Goal: Task Accomplishment & Management: Manage account settings

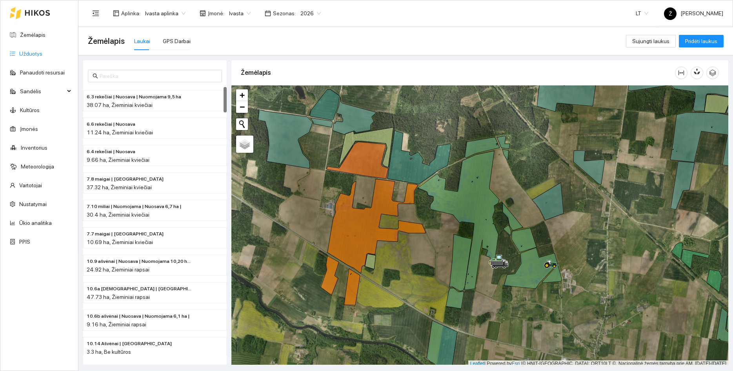
click at [27, 56] on link "Užduotys" at bounding box center [30, 54] width 23 height 6
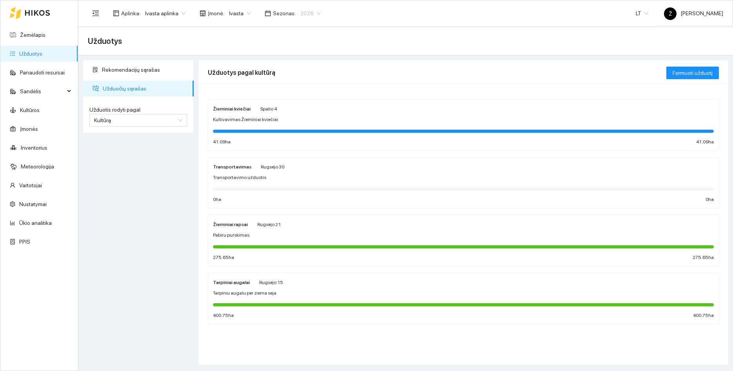
click at [300, 12] on span "2026" at bounding box center [310, 13] width 20 height 12
click at [298, 91] on div "2025" at bounding box center [303, 91] width 20 height 9
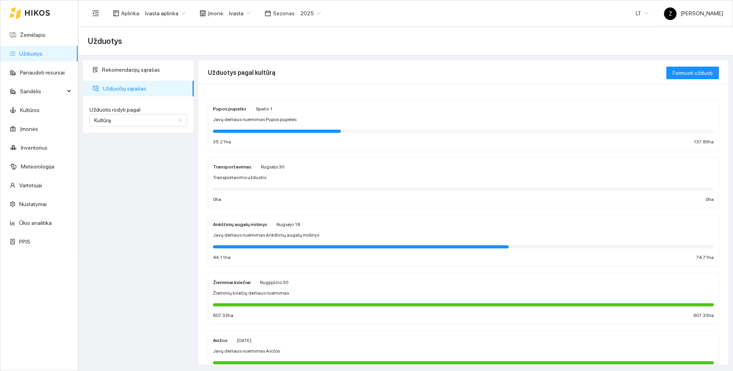
click at [246, 109] on div "Pupos pupelės [DATE]" at bounding box center [243, 108] width 60 height 9
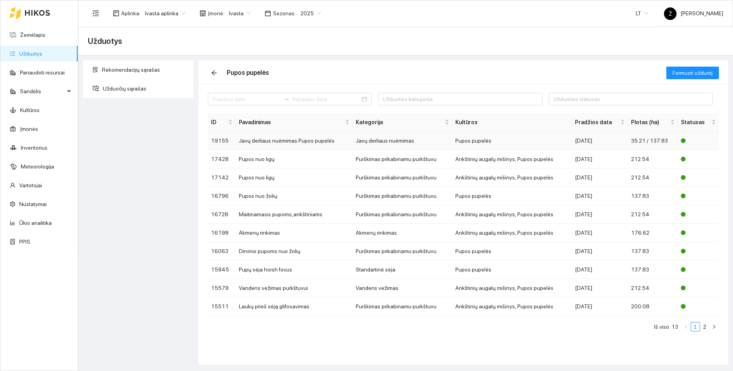
click at [260, 142] on td "Javų derliaus nuėmimas Pupos pupelės" at bounding box center [294, 141] width 117 height 18
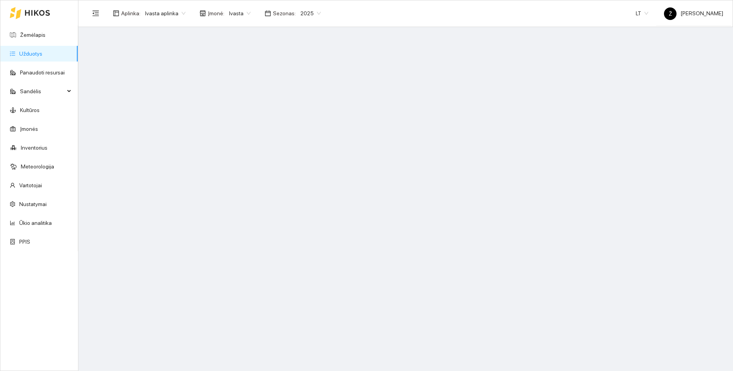
click at [170, 20] on div "Aplinka : Ivasta aplinka Įmonė : Ivasta Sezonas : 2025 LT Ž [PERSON_NAME]" at bounding box center [405, 12] width 635 height 25
click at [170, 16] on span "Ivasta aplinka" at bounding box center [165, 13] width 40 height 12
click at [169, 31] on div "BP visos įmonės" at bounding box center [165, 28] width 42 height 9
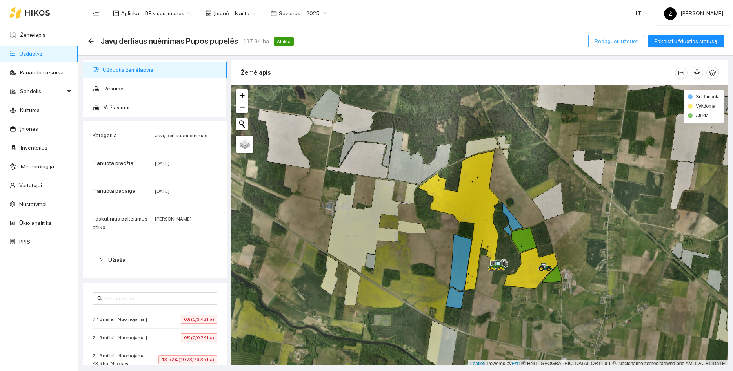
click at [616, 43] on span "Redaguoti užduotį" at bounding box center [617, 41] width 44 height 9
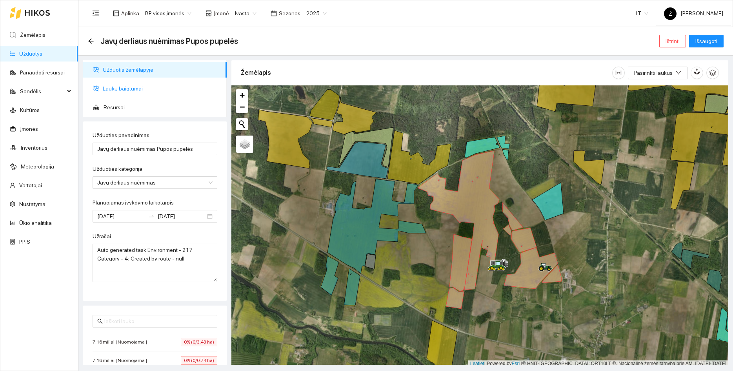
click at [122, 86] on span "Laukų baigtumai" at bounding box center [162, 89] width 118 height 16
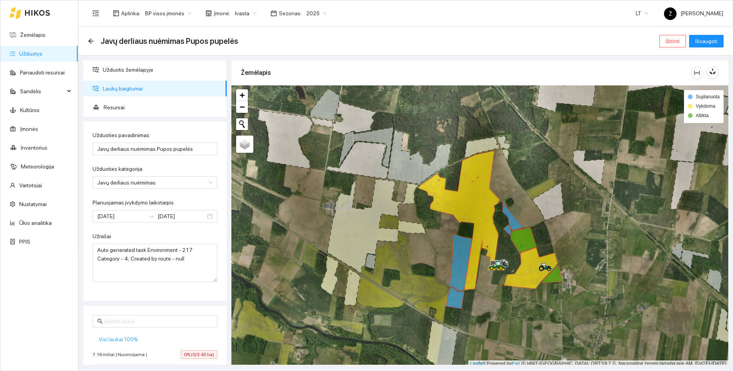
click at [123, 338] on span "Visi laukai 100%" at bounding box center [118, 339] width 39 height 9
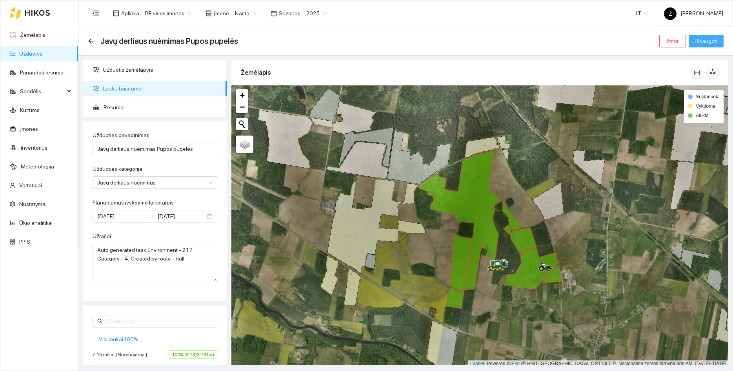
click at [711, 41] on span "Išsaugoti" at bounding box center [706, 41] width 22 height 9
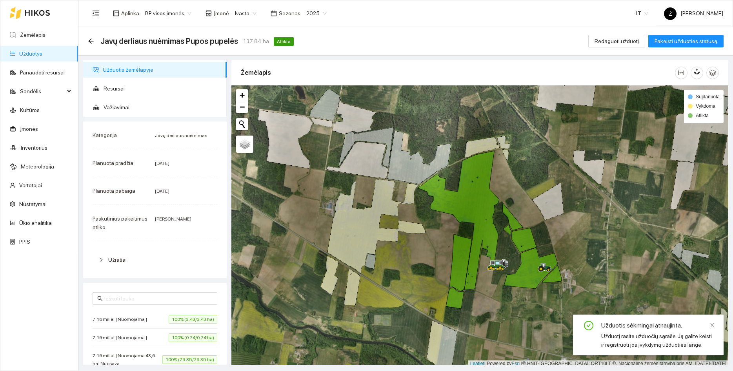
click at [26, 55] on link "Užduotys" at bounding box center [30, 54] width 23 height 6
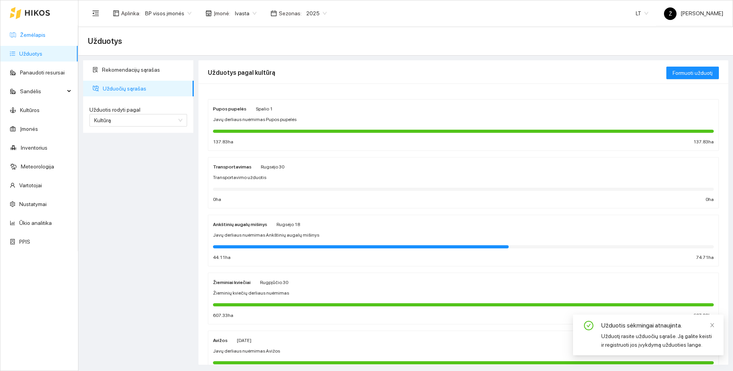
click at [45, 32] on link "Žemėlapis" at bounding box center [32, 35] width 25 height 6
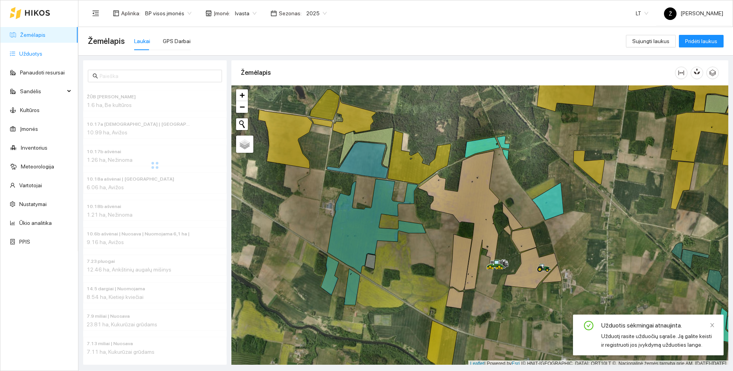
click at [42, 57] on link "Užduotys" at bounding box center [30, 54] width 23 height 6
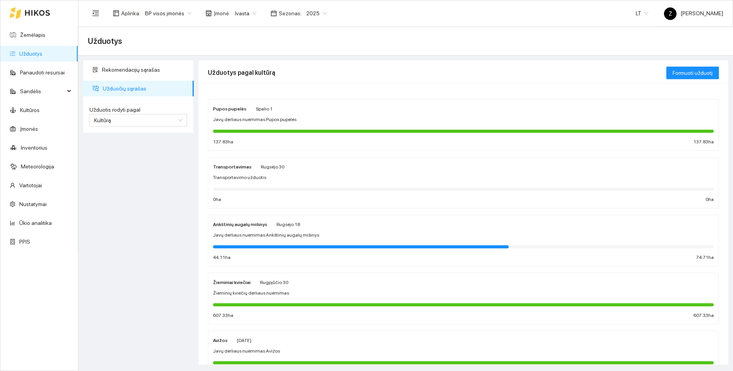
click at [293, 234] on span "Javų derliaus nuėmimas Ankštinių augalų mišinys" at bounding box center [266, 235] width 106 height 7
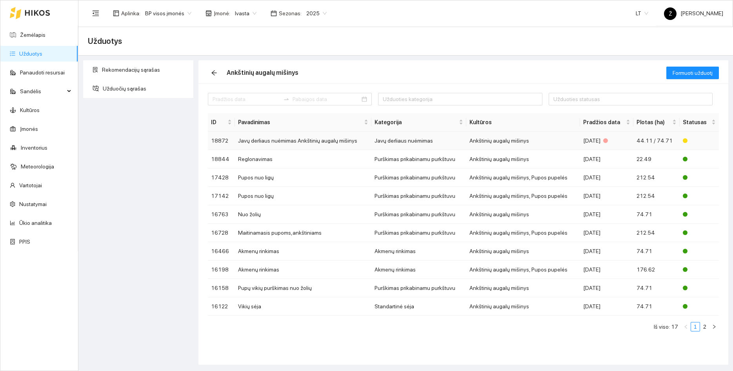
click at [315, 143] on td "Javų derliaus nuėmimas Ankštinių augalų mišinys" at bounding box center [303, 141] width 137 height 18
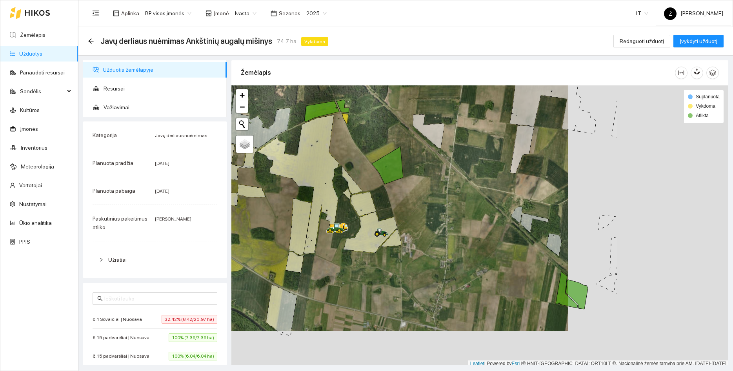
drag, startPoint x: 549, startPoint y: 165, endPoint x: 389, endPoint y: 129, distance: 164.4
click at [389, 129] on div at bounding box center [479, 227] width 497 height 282
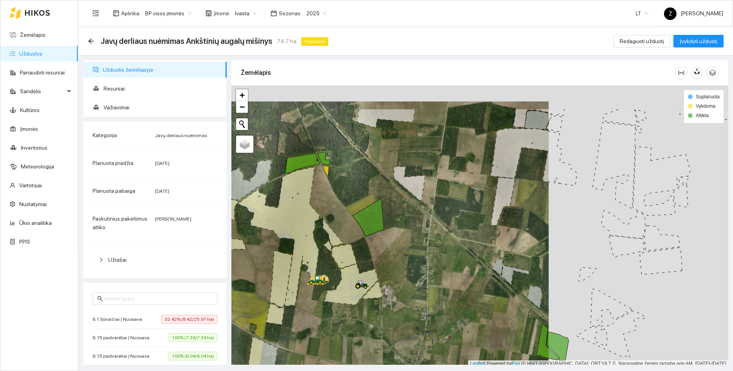
drag, startPoint x: 461, startPoint y: 126, endPoint x: 439, endPoint y: 181, distance: 58.8
click at [439, 182] on div at bounding box center [479, 227] width 497 height 282
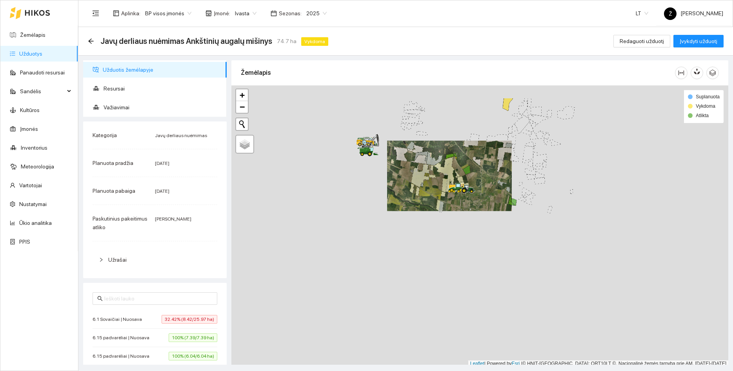
click at [526, 155] on div at bounding box center [479, 227] width 497 height 282
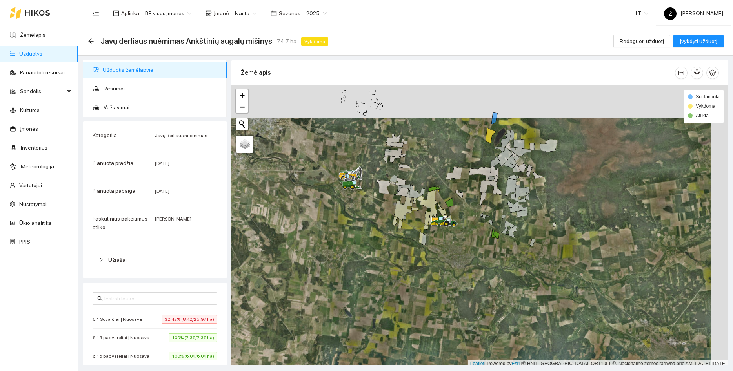
drag, startPoint x: 523, startPoint y: 101, endPoint x: 506, endPoint y: 134, distance: 37.2
click at [506, 134] on div at bounding box center [479, 227] width 497 height 282
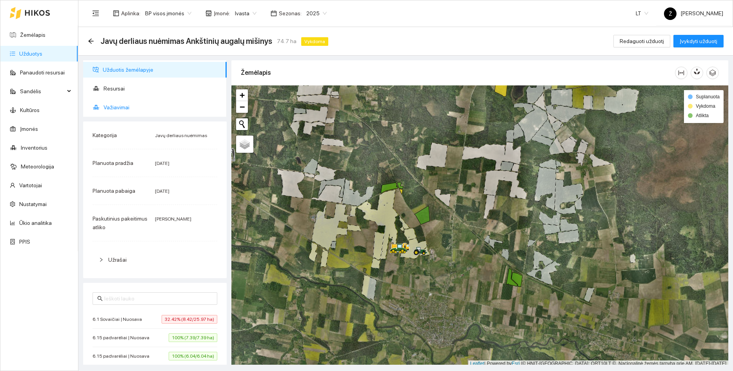
click at [109, 101] on span "Važiavimai" at bounding box center [162, 108] width 117 height 16
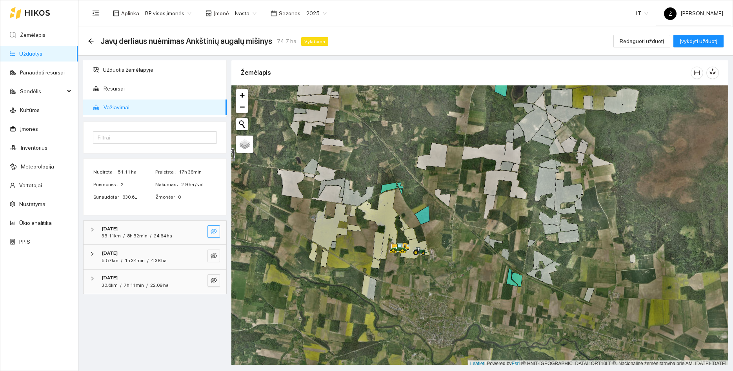
click at [214, 233] on icon "eye-invisible" at bounding box center [214, 231] width 6 height 6
click at [216, 260] on span "eye-invisible" at bounding box center [214, 256] width 6 height 7
click at [215, 256] on icon "eye" at bounding box center [214, 256] width 6 height 5
click at [215, 230] on icon "eye" at bounding box center [214, 231] width 6 height 5
click at [215, 253] on button "button" at bounding box center [213, 256] width 13 height 13
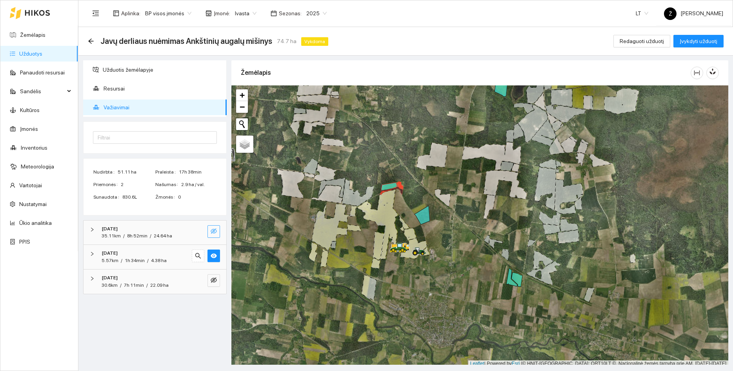
click at [215, 233] on icon "eye-invisible" at bounding box center [214, 231] width 6 height 5
click at [216, 254] on icon "eye" at bounding box center [214, 256] width 6 height 6
click at [215, 234] on icon "eye" at bounding box center [214, 231] width 6 height 6
click at [215, 255] on icon "eye-invisible" at bounding box center [214, 256] width 6 height 6
click at [215, 232] on icon "eye-invisible" at bounding box center [214, 232] width 2 height 2
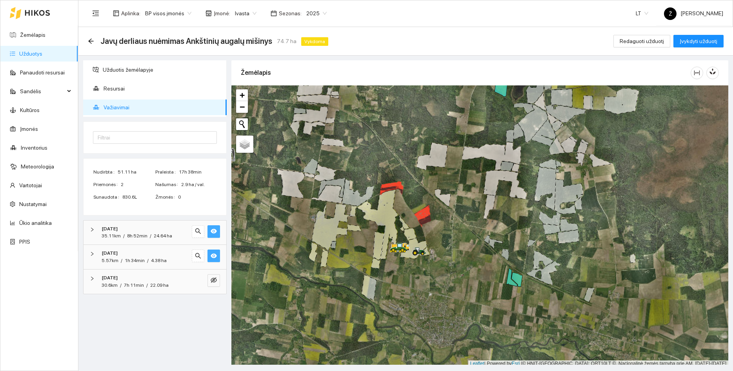
click at [215, 255] on icon "eye" at bounding box center [214, 256] width 6 height 5
click at [214, 231] on icon "eye" at bounding box center [214, 231] width 6 height 6
click at [214, 252] on button "button" at bounding box center [213, 256] width 13 height 13
click at [213, 230] on icon "eye-invisible" at bounding box center [214, 231] width 6 height 5
click at [214, 253] on button "button" at bounding box center [213, 256] width 13 height 13
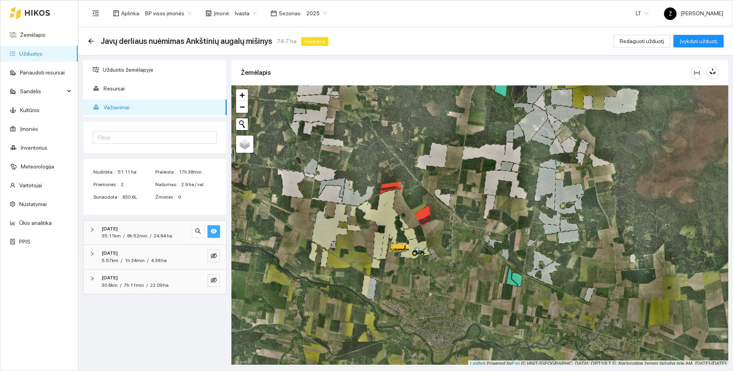
click at [214, 226] on button "button" at bounding box center [213, 232] width 13 height 13
click at [214, 228] on button "button" at bounding box center [213, 232] width 13 height 13
click at [215, 250] on div "[DATE] 5.57km / 1h 34min / 4.38 ha" at bounding box center [155, 257] width 143 height 24
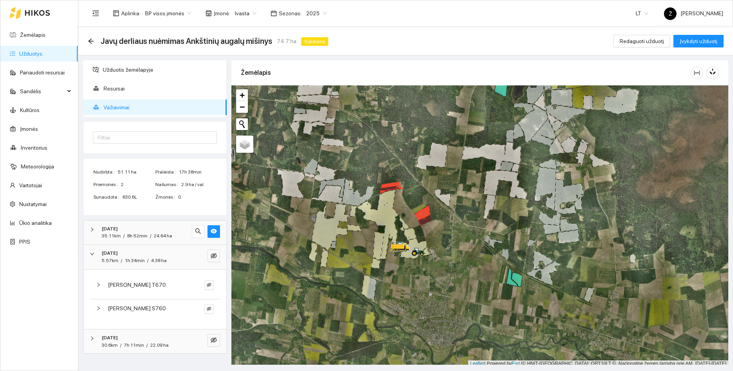
click at [217, 269] on div "[DATE] 5.57km / 1h 34min / 4.38 ha" at bounding box center [155, 257] width 143 height 24
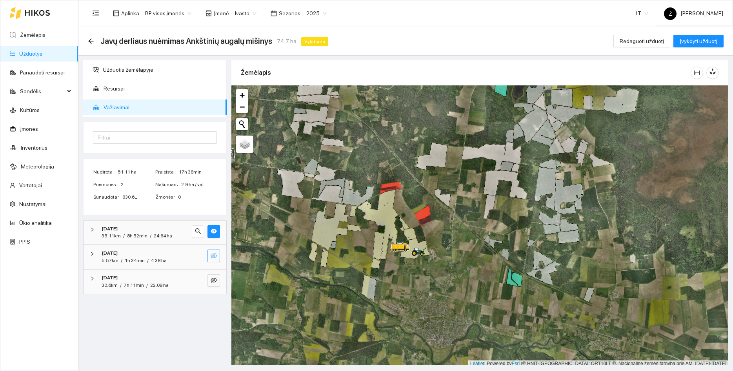
click at [217, 262] on button "button" at bounding box center [213, 256] width 13 height 13
click at [216, 280] on icon "eye-invisible" at bounding box center [214, 280] width 6 height 5
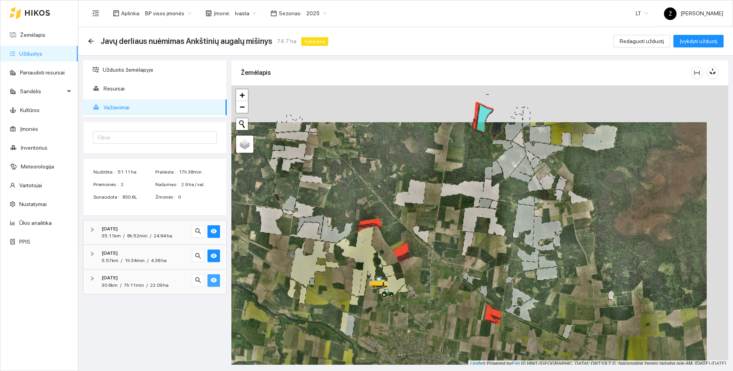
drag, startPoint x: 555, startPoint y: 206, endPoint x: 542, endPoint y: 243, distance: 39.8
click at [542, 243] on div at bounding box center [479, 227] width 497 height 282
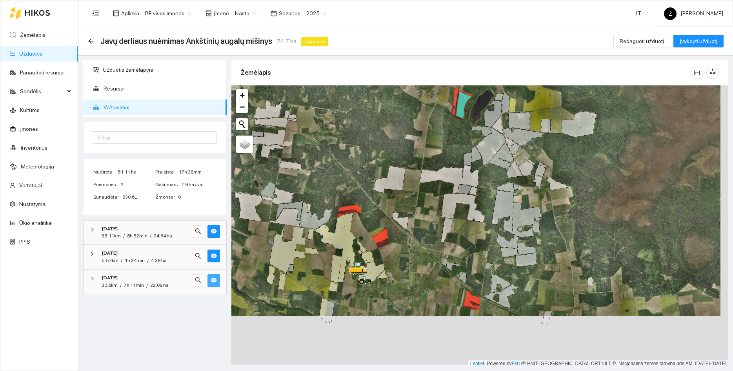
drag, startPoint x: 479, startPoint y: 252, endPoint x: 460, endPoint y: 195, distance: 60.3
click at [471, 194] on icon at bounding box center [462, 208] width 43 height 29
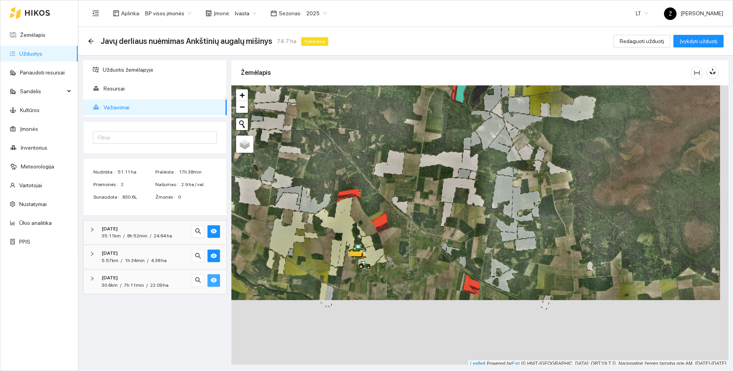
click at [213, 279] on icon "eye" at bounding box center [214, 280] width 6 height 5
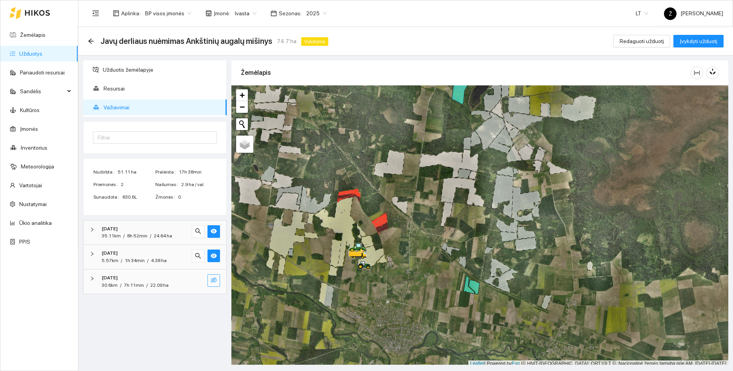
click at [213, 280] on icon "eye-invisible" at bounding box center [214, 280] width 6 height 5
click at [213, 280] on icon "eye" at bounding box center [214, 280] width 6 height 5
click at [213, 280] on icon "eye-invisible" at bounding box center [214, 280] width 6 height 5
click at [23, 34] on link "Žemėlapis" at bounding box center [32, 35] width 25 height 6
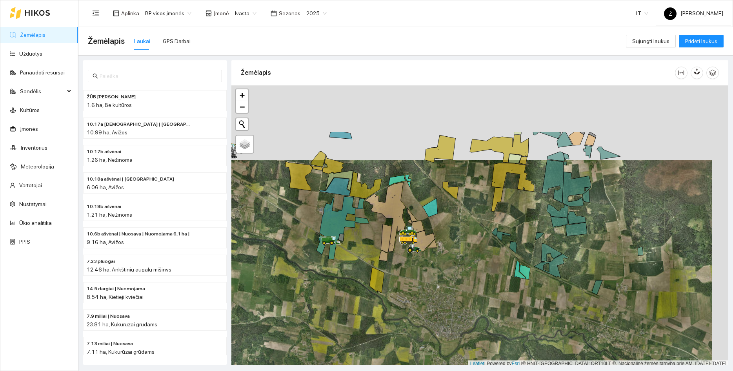
drag, startPoint x: 378, startPoint y: 186, endPoint x: 361, endPoint y: 244, distance: 60.6
click at [361, 244] on div at bounding box center [479, 227] width 497 height 282
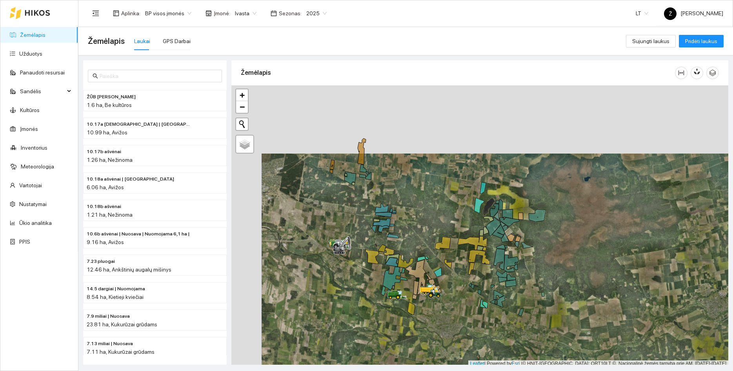
drag, startPoint x: 402, startPoint y: 211, endPoint x: 407, endPoint y: 233, distance: 22.9
click at [408, 233] on div at bounding box center [479, 227] width 497 height 282
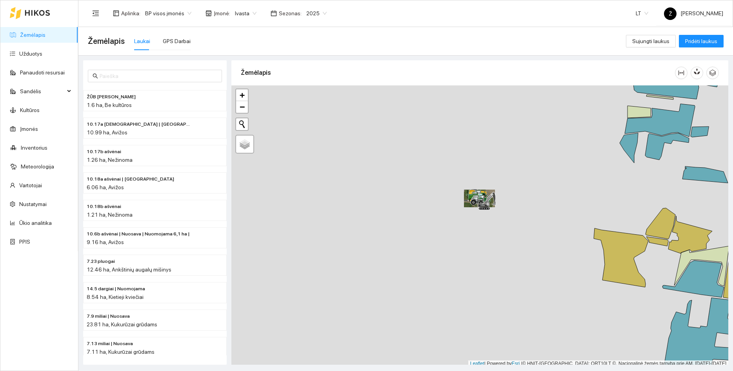
drag, startPoint x: 526, startPoint y: 258, endPoint x: 486, endPoint y: 209, distance: 62.8
click at [486, 210] on div at bounding box center [479, 227] width 497 height 282
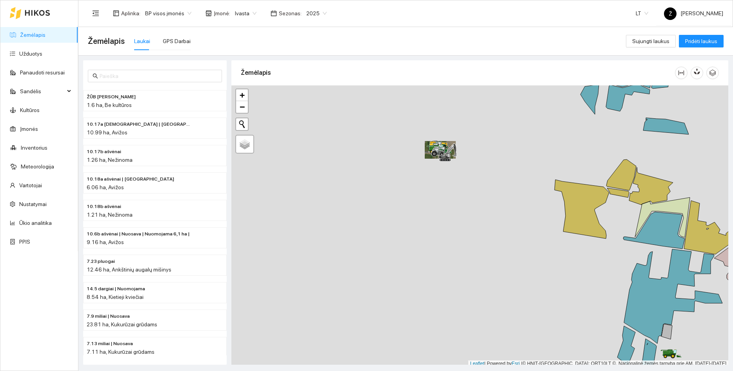
drag, startPoint x: 535, startPoint y: 265, endPoint x: 435, endPoint y: 213, distance: 112.3
click at [435, 213] on div at bounding box center [479, 227] width 497 height 282
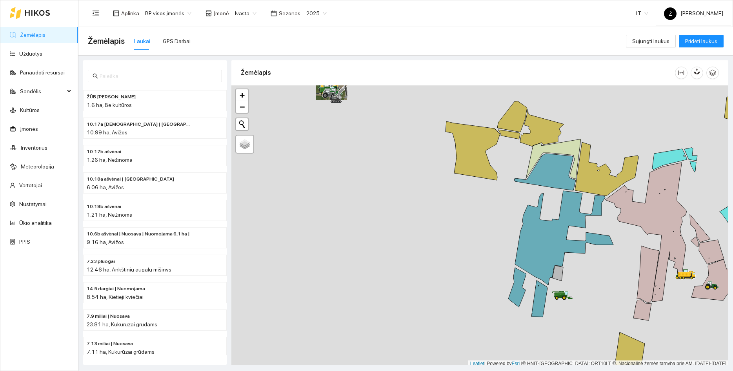
drag, startPoint x: 500, startPoint y: 276, endPoint x: 446, endPoint y: 232, distance: 69.2
click at [447, 233] on div at bounding box center [479, 227] width 497 height 282
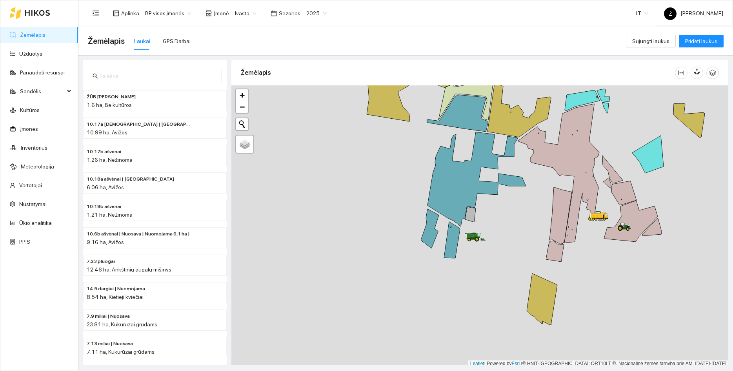
drag, startPoint x: 570, startPoint y: 279, endPoint x: 489, endPoint y: 238, distance: 90.7
click at [489, 238] on div at bounding box center [479, 227] width 497 height 282
